Goal: Information Seeking & Learning: Learn about a topic

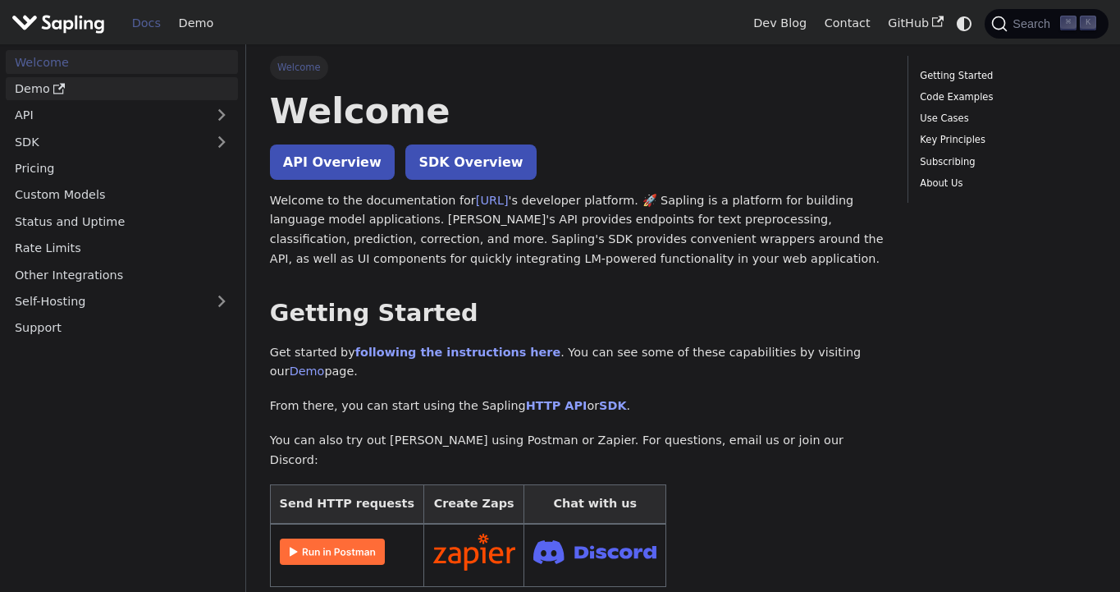
click at [190, 88] on link "Demo" at bounding box center [122, 89] width 232 height 24
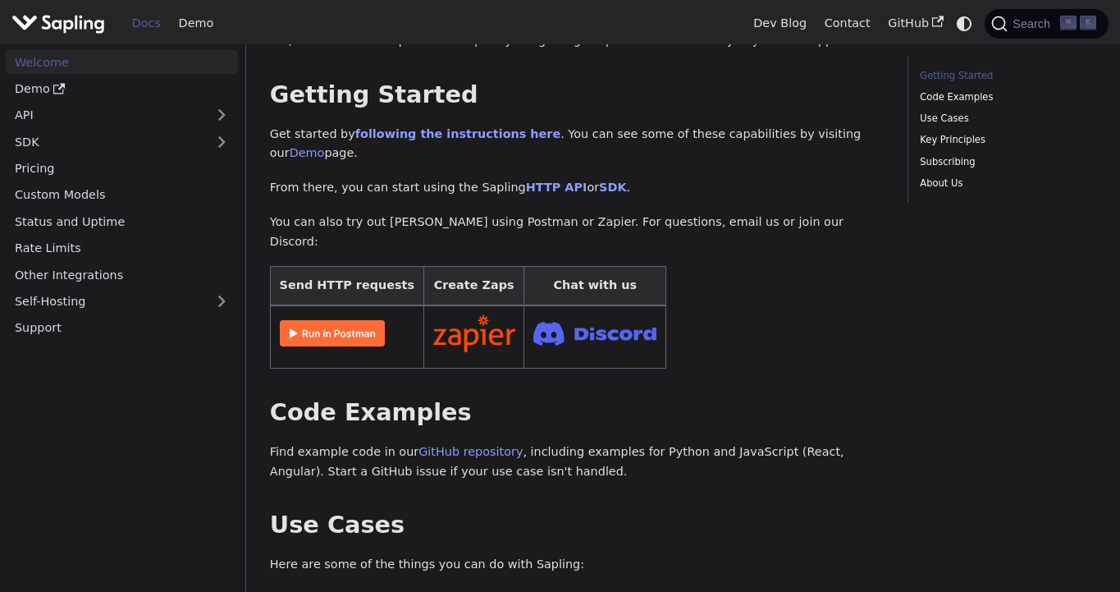
scroll to position [120, 0]
